Goal: Use online tool/utility: Utilize a website feature to perform a specific function

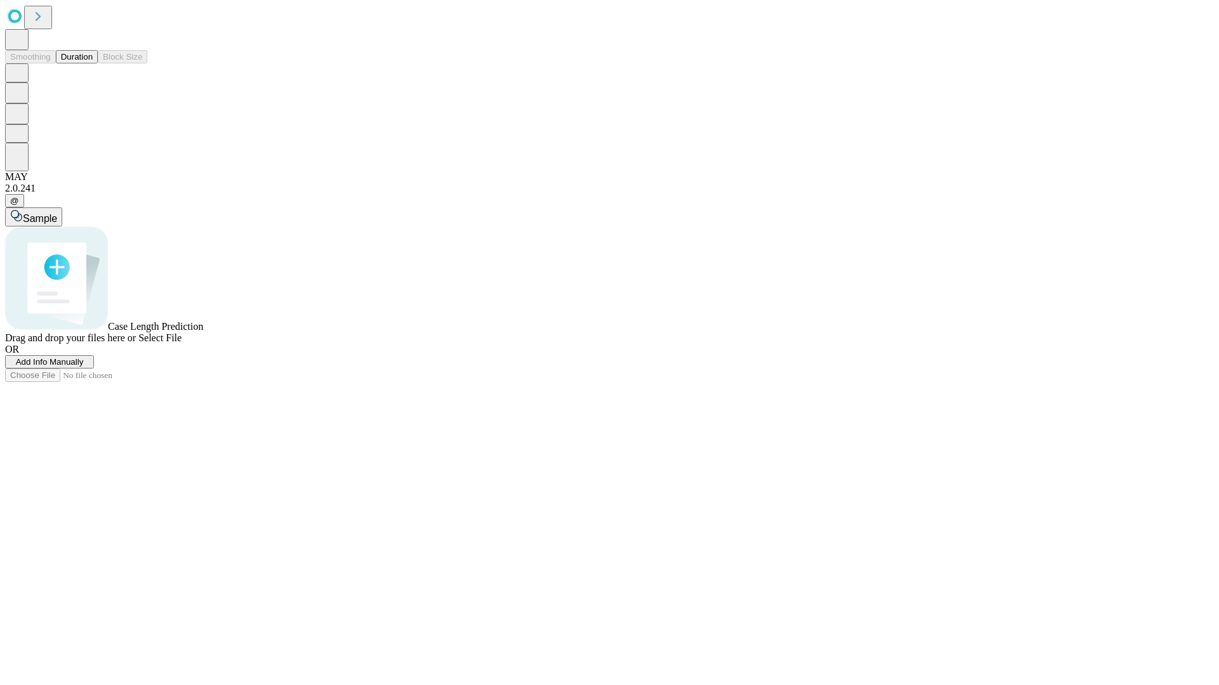
click at [93, 63] on button "Duration" at bounding box center [77, 56] width 42 height 13
click at [84, 367] on span "Add Info Manually" at bounding box center [50, 362] width 68 height 10
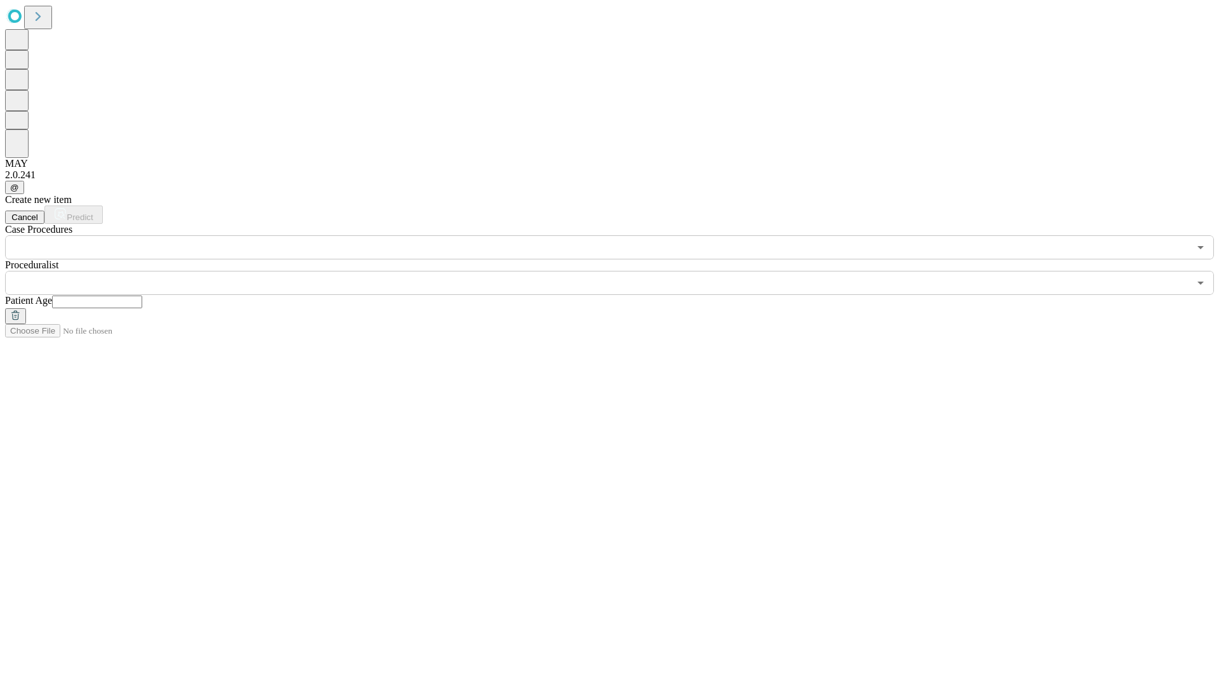
click at [142, 296] on input "text" at bounding box center [97, 302] width 90 height 13
type input "**"
click at [618, 271] on input "text" at bounding box center [597, 283] width 1184 height 24
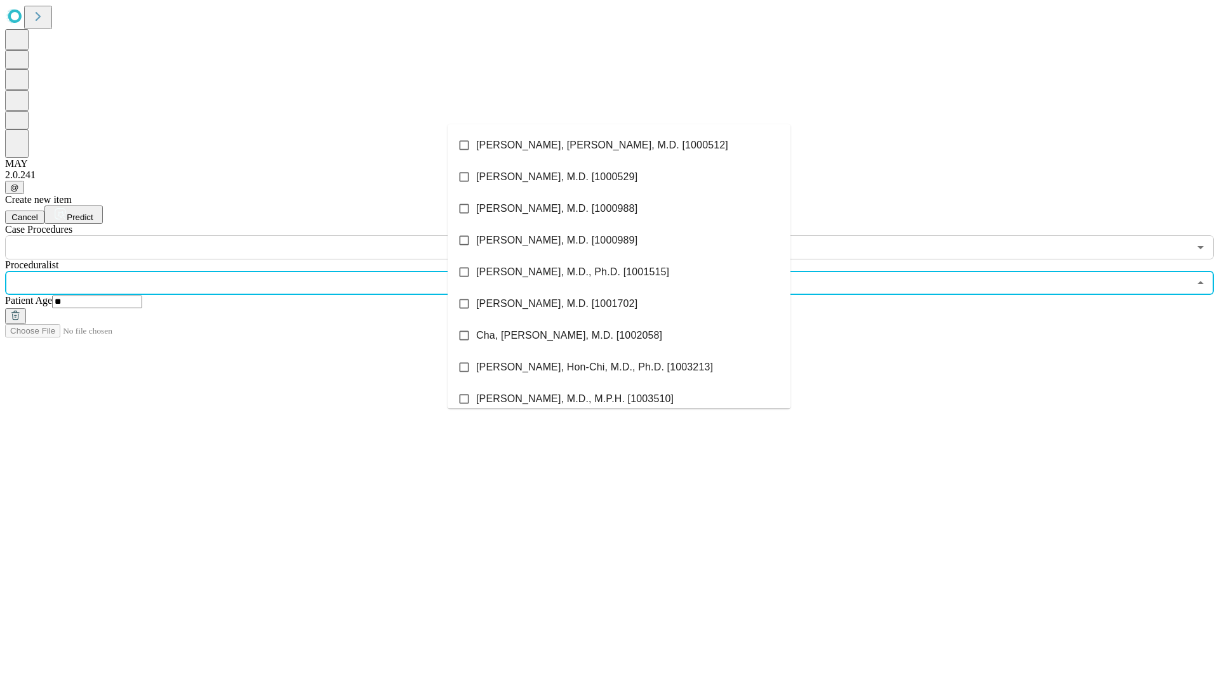
click at [619, 145] on li "[PERSON_NAME], [PERSON_NAME], M.D. [1000512]" at bounding box center [618, 145] width 343 height 32
click at [267, 235] on input "text" at bounding box center [597, 247] width 1184 height 24
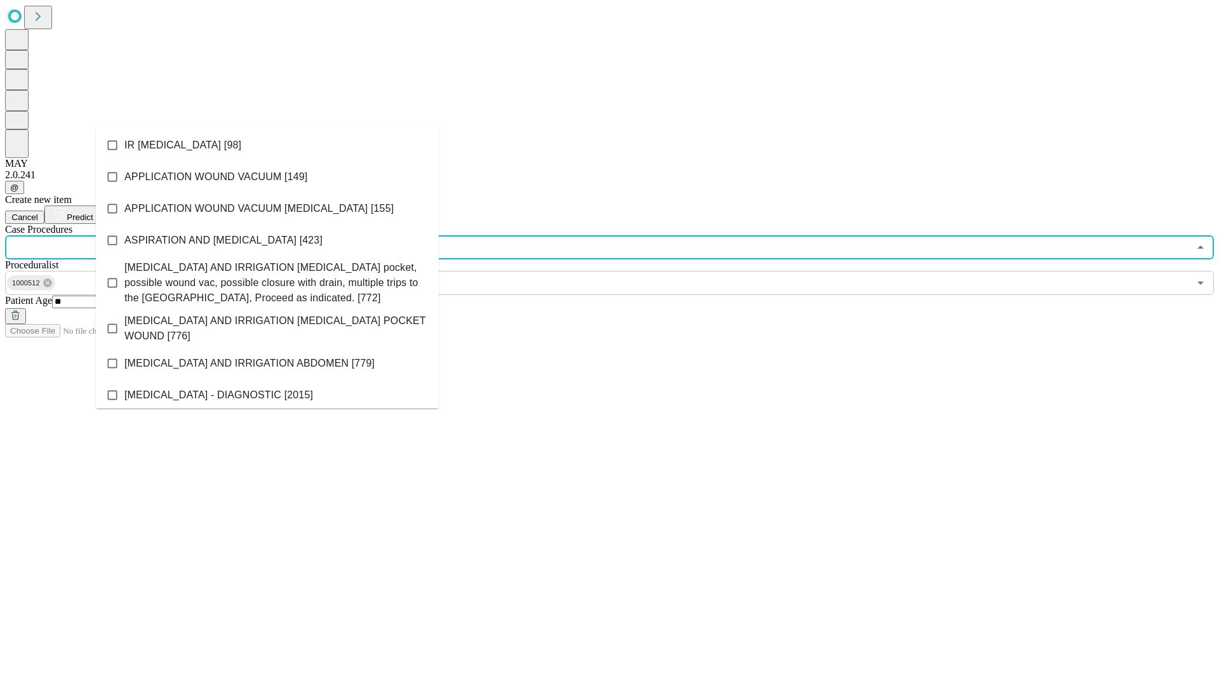
click at [267, 145] on li "IR [MEDICAL_DATA] [98]" at bounding box center [267, 145] width 343 height 32
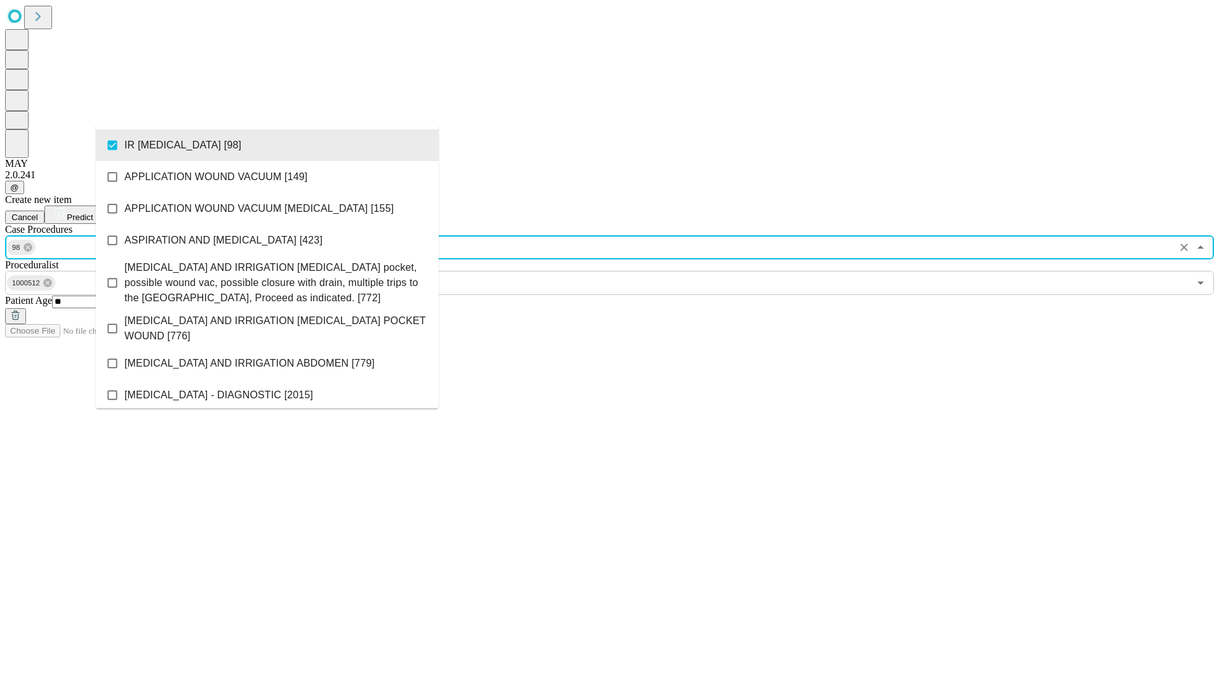
click at [93, 213] on span "Predict" at bounding box center [80, 218] width 26 height 10
